Goal: Information Seeking & Learning: Learn about a topic

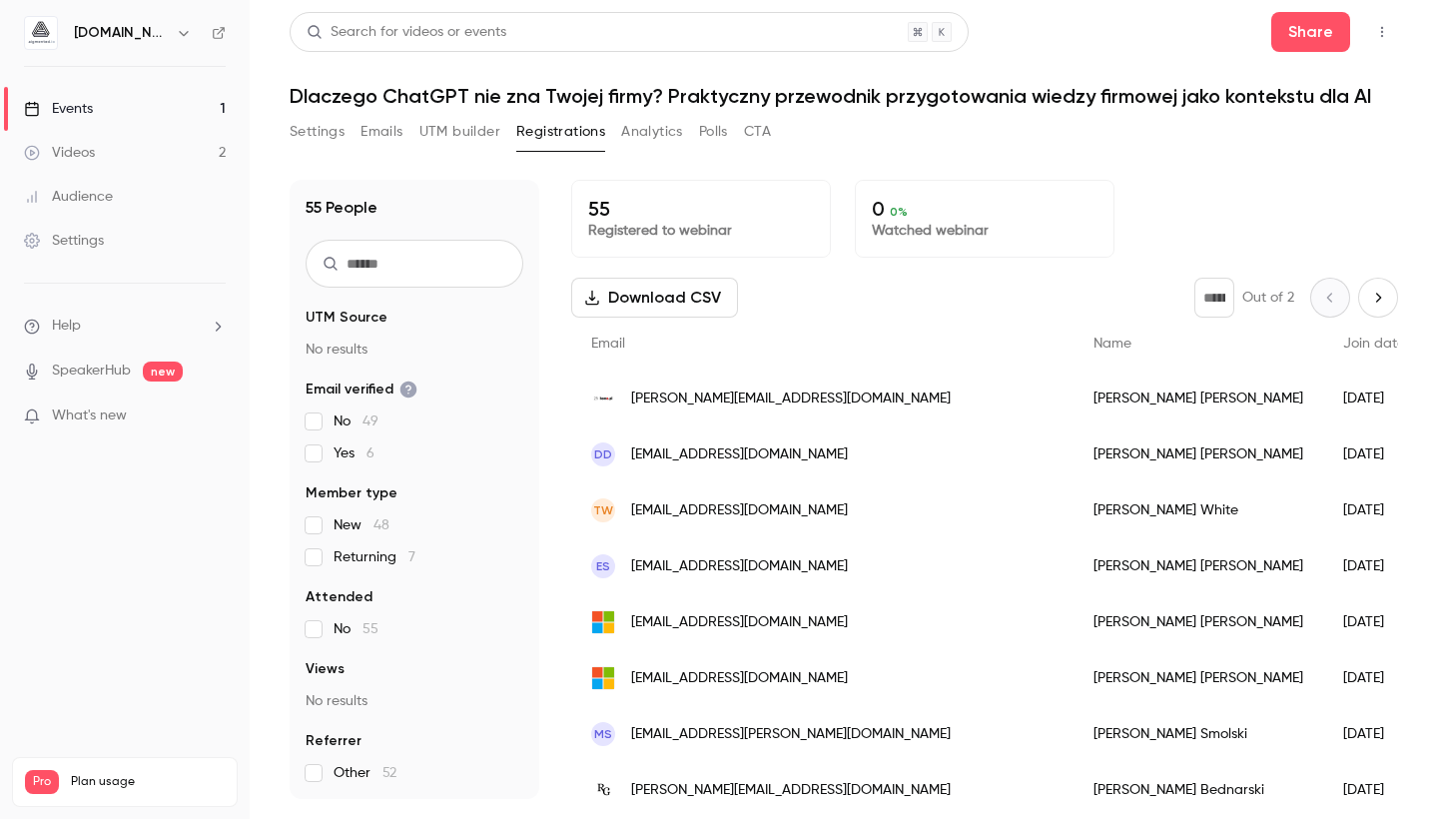
click at [97, 153] on link "Videos 2" at bounding box center [125, 153] width 250 height 44
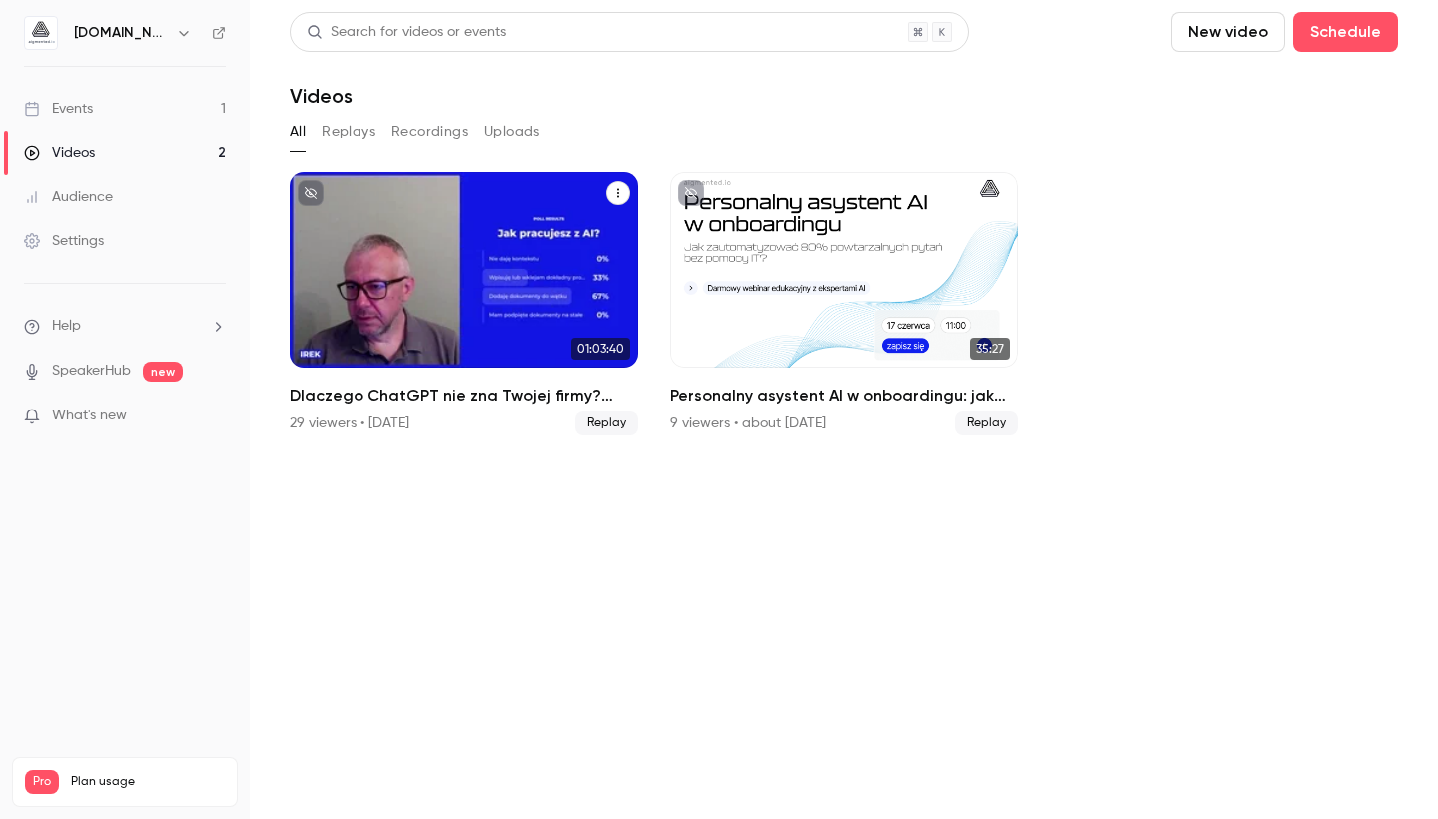
click at [460, 390] on h2 "Dlaczego ChatGPT nie zna Twojej firmy? Praktyczny przewodnik przygotowania wied…" at bounding box center [464, 396] width 349 height 24
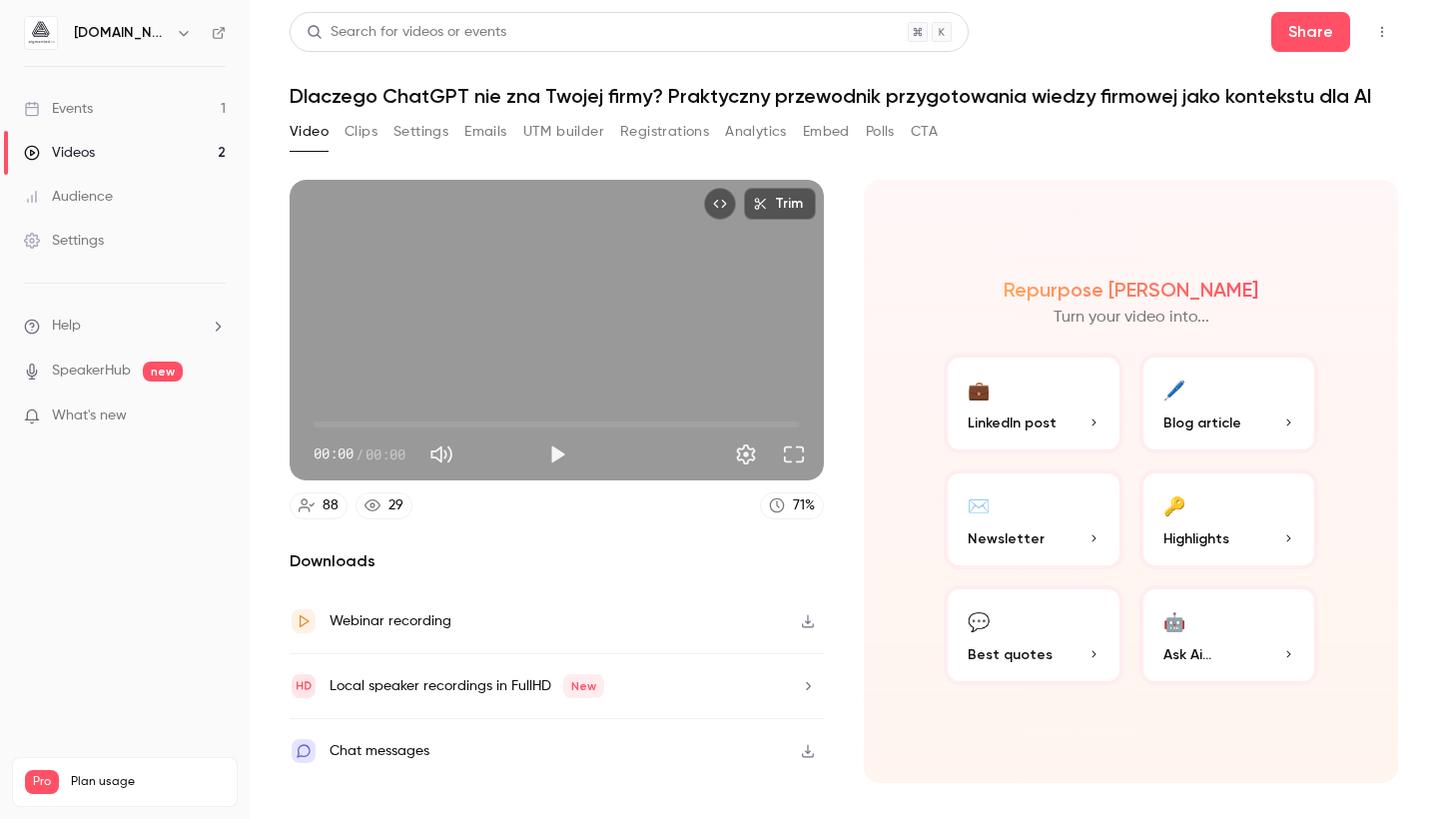
click at [638, 134] on button "Registrations" at bounding box center [664, 132] width 89 height 32
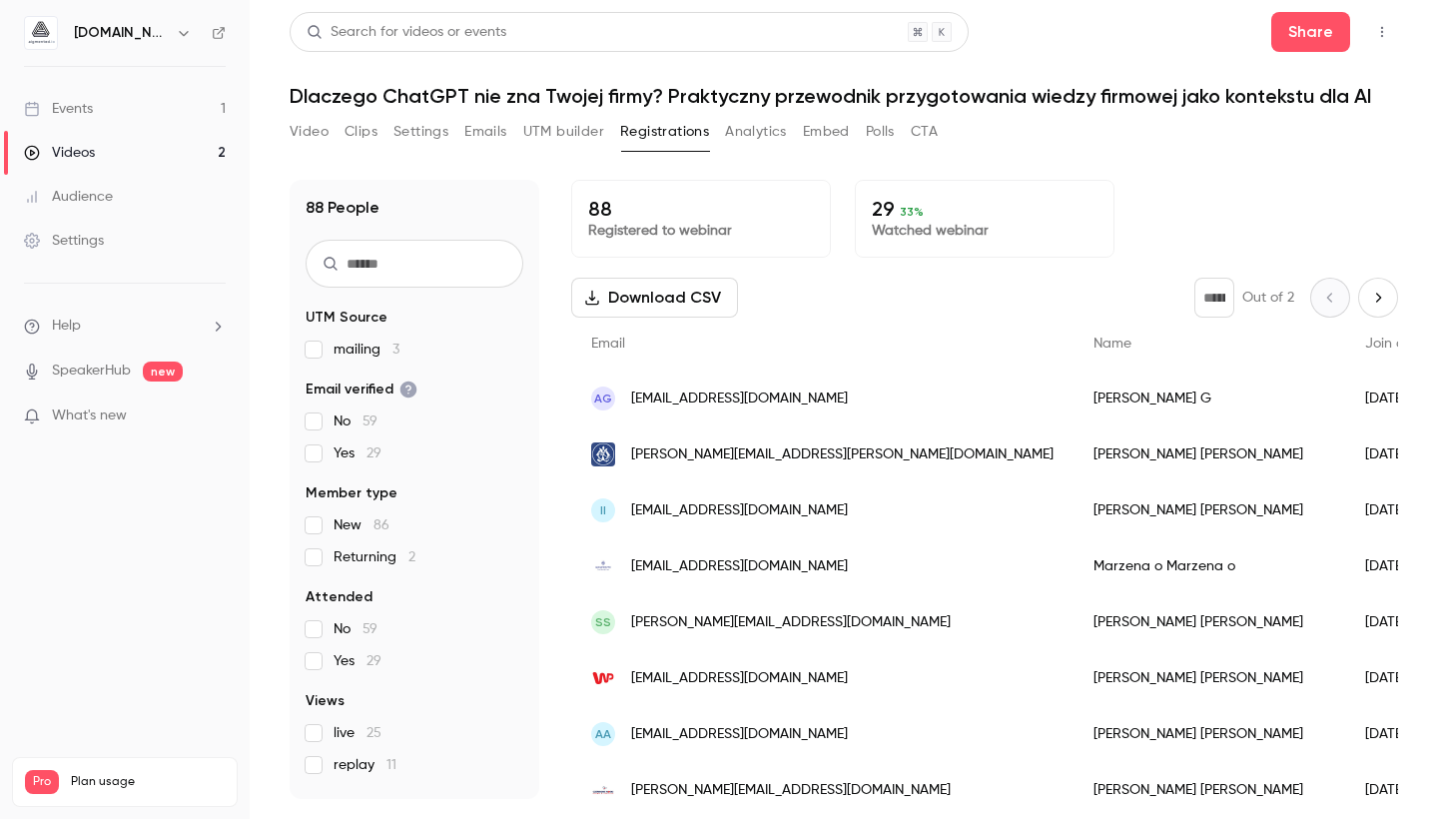
click at [78, 104] on div "Events" at bounding box center [58, 109] width 69 height 20
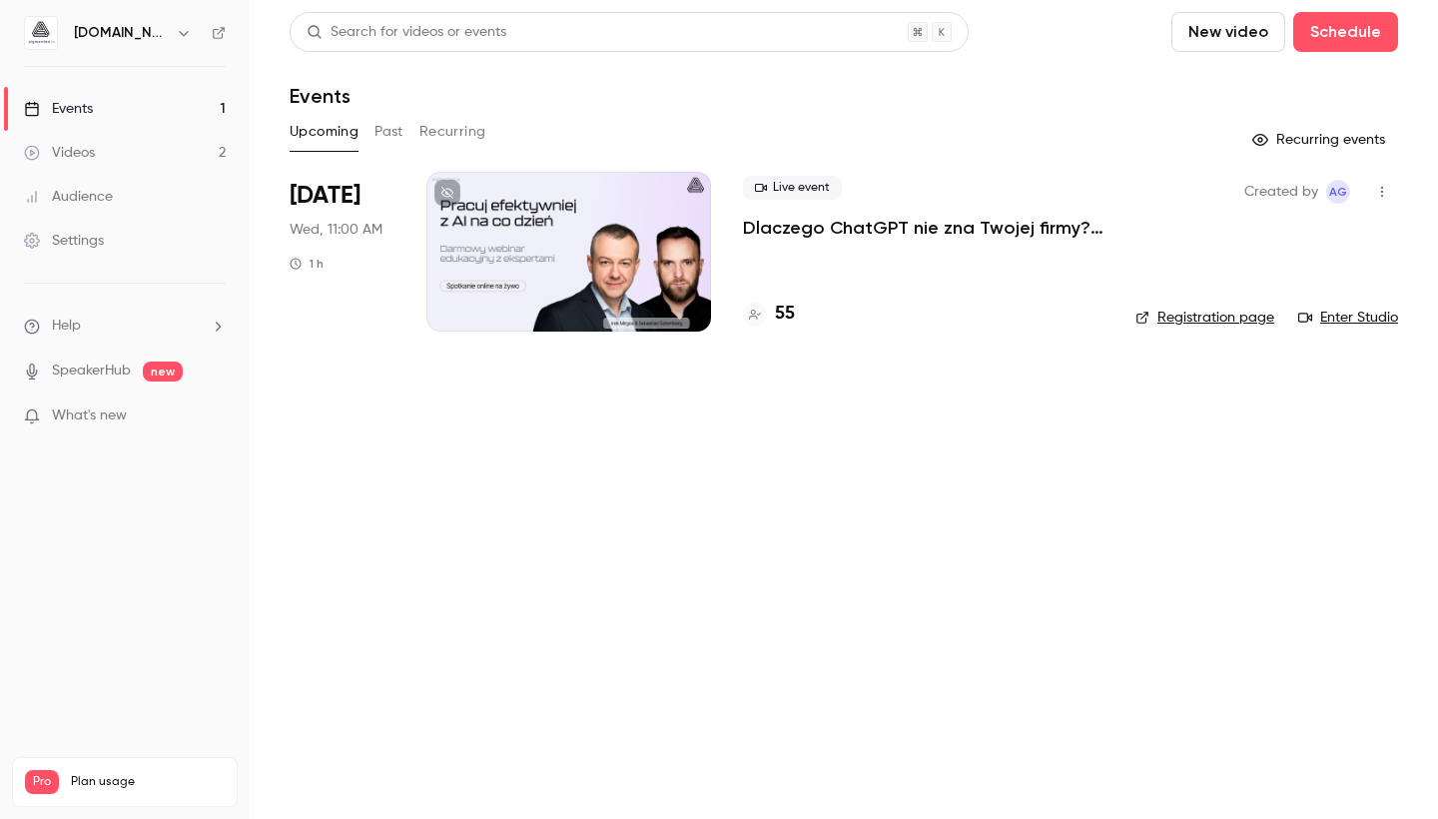
click at [877, 222] on p "Dlaczego ChatGPT nie zna Twojej firmy? Praktyczny przewodnik przygotowania wied…" at bounding box center [923, 228] width 361 height 24
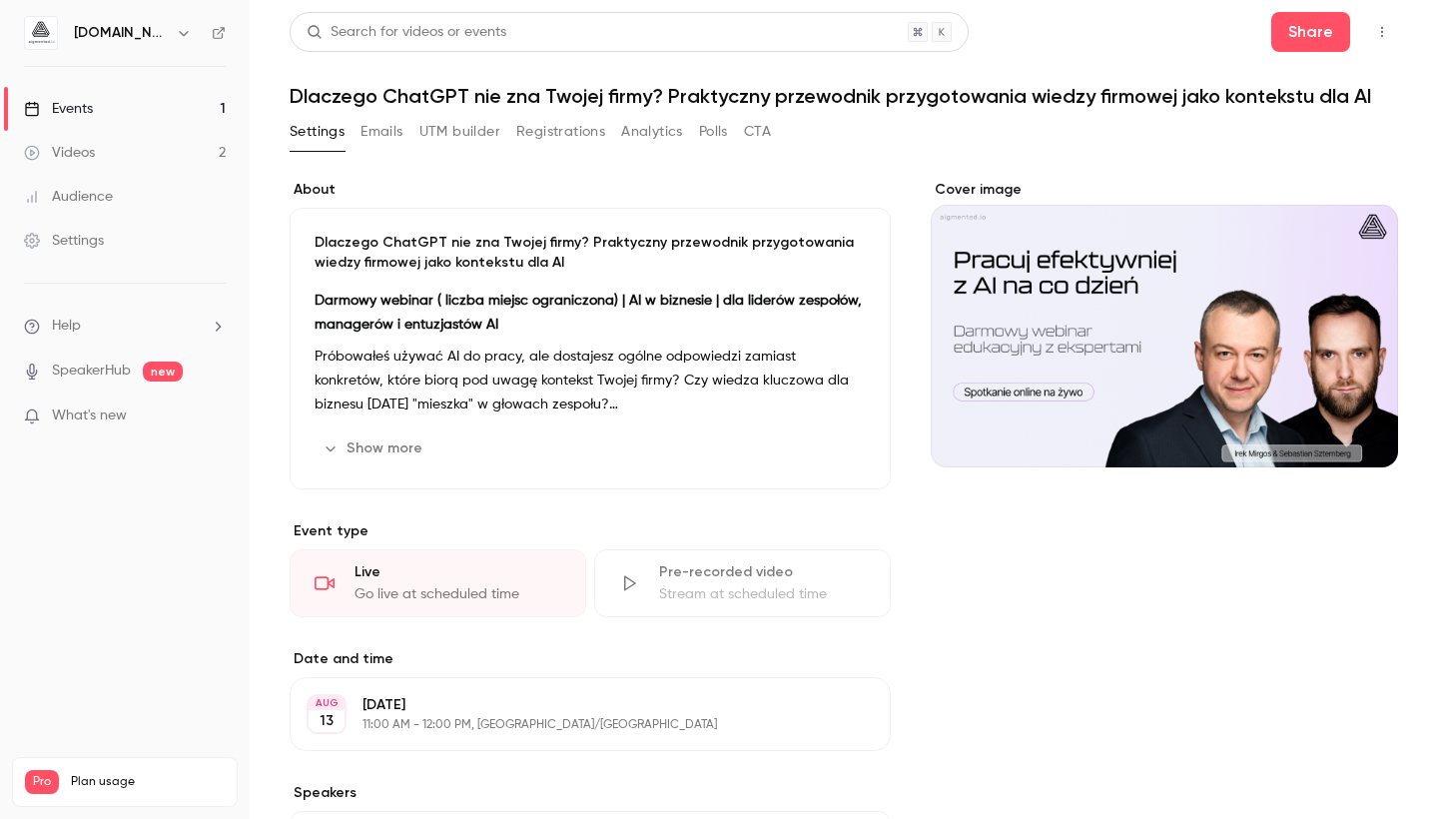
click at [104, 154] on link "Videos 2" at bounding box center [125, 153] width 250 height 44
